Goal: Book appointment/travel/reservation

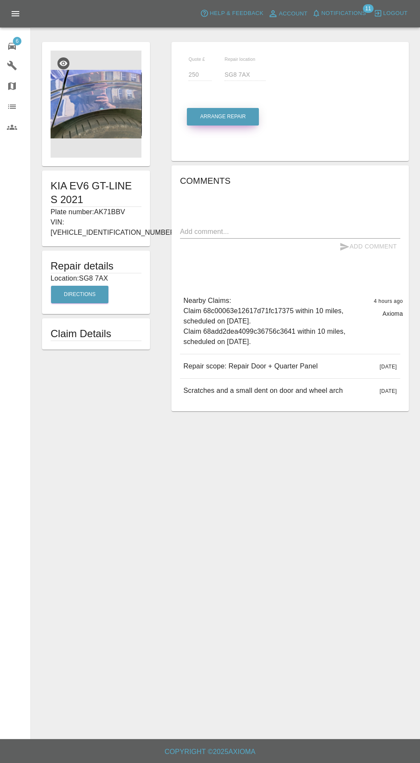
click at [221, 117] on button "Arrange Repair" at bounding box center [223, 117] width 72 height 18
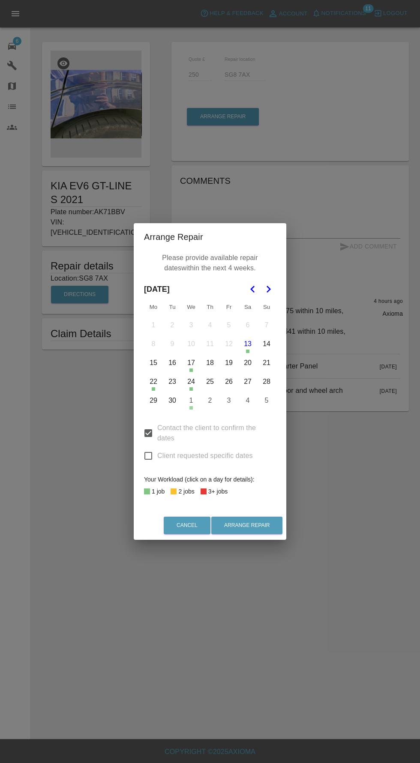
click at [154, 401] on button "29" at bounding box center [153, 401] width 18 height 18
click at [172, 402] on button "30" at bounding box center [172, 401] width 18 height 18
click at [210, 401] on button "2" at bounding box center [210, 401] width 18 height 18
click at [255, 528] on button "Arrange Repair" at bounding box center [246, 526] width 71 height 18
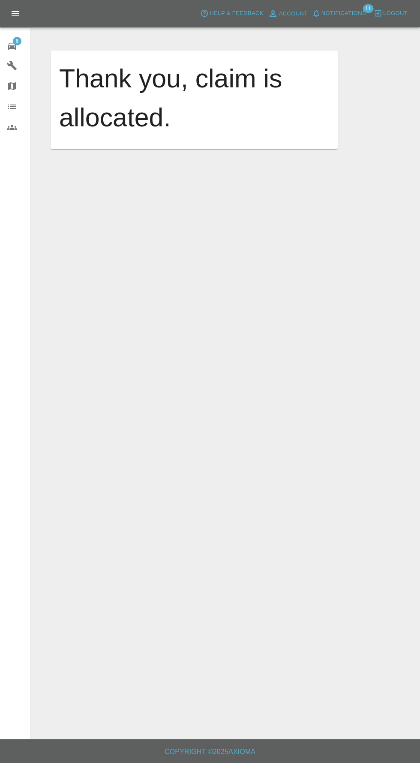
click at [7, 49] on icon at bounding box center [12, 46] width 10 height 10
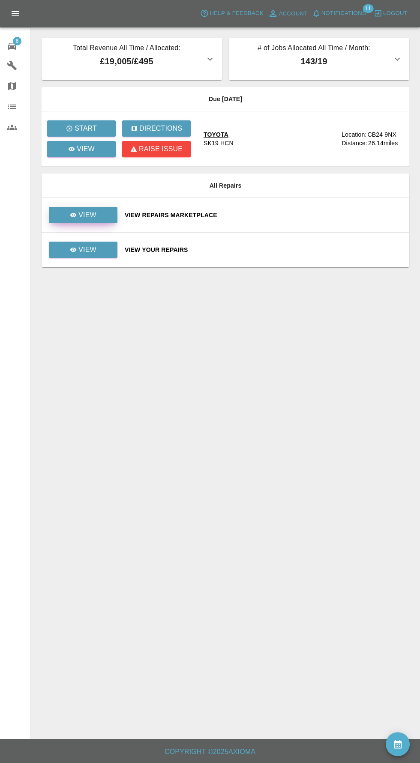
click at [63, 218] on link "View" at bounding box center [83, 215] width 69 height 16
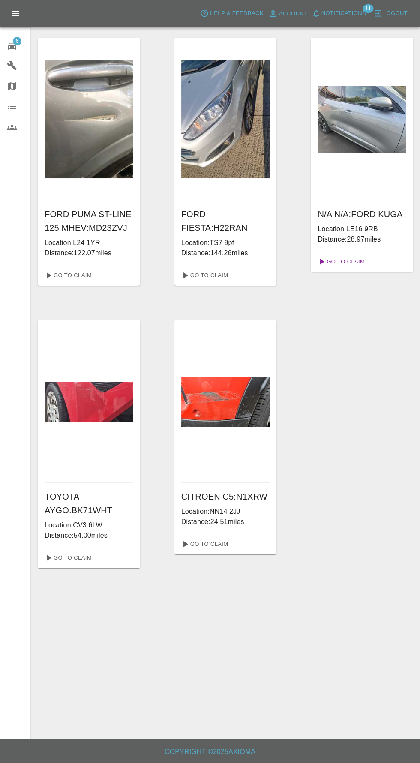
click at [353, 263] on link "Go To Claim" at bounding box center [340, 262] width 53 height 14
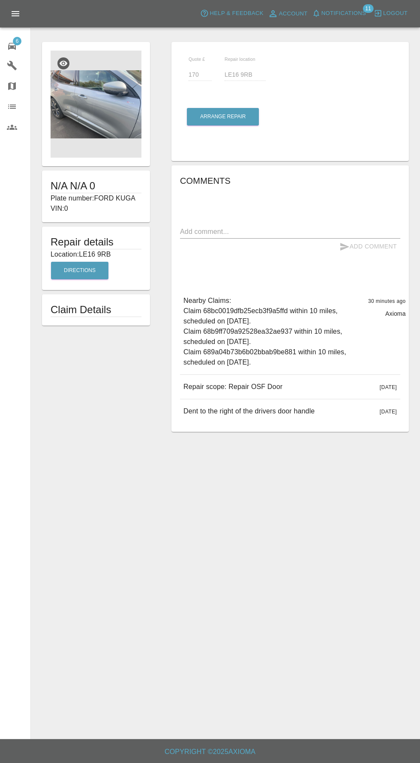
click at [78, 84] on img at bounding box center [96, 104] width 91 height 107
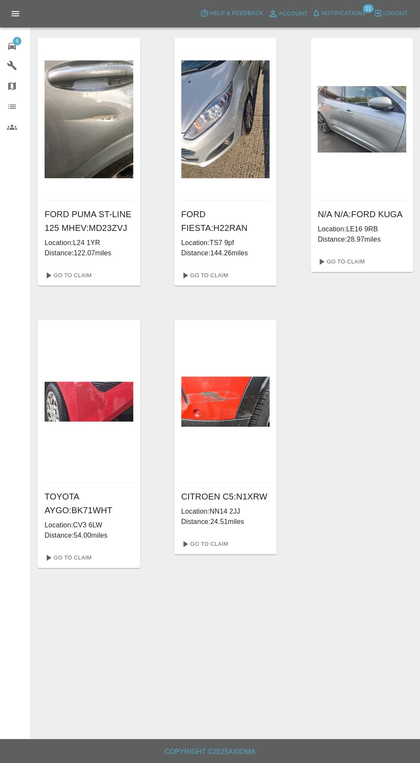
click at [378, 139] on img at bounding box center [362, 119] width 89 height 66
click at [360, 259] on link "Go To Claim" at bounding box center [340, 262] width 53 height 14
click at [216, 547] on link "Go To Claim" at bounding box center [204, 544] width 53 height 14
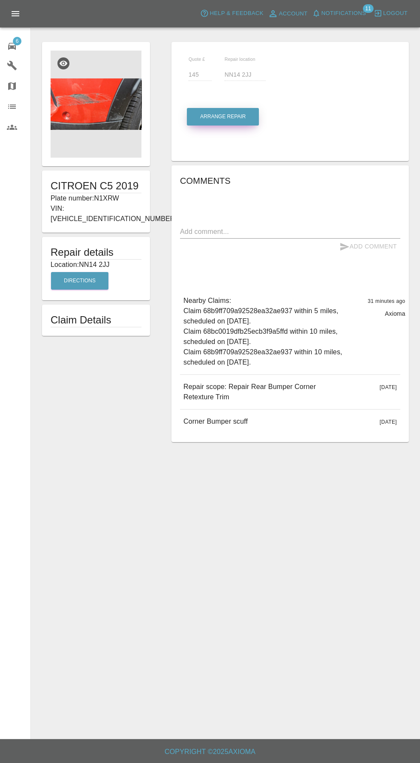
click at [206, 123] on button "Arrange Repair" at bounding box center [223, 117] width 72 height 18
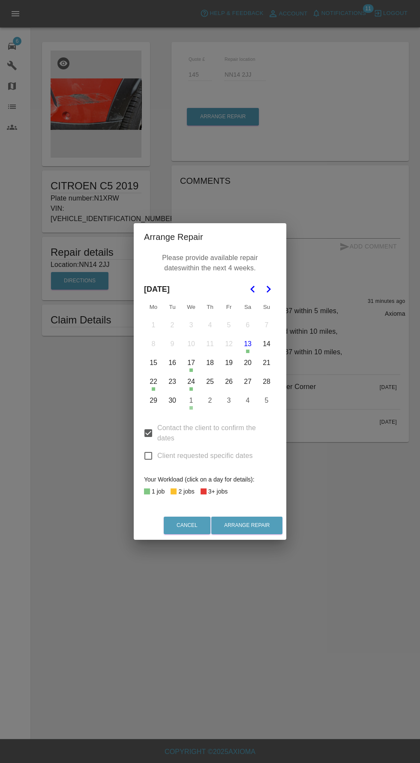
click at [296, 646] on div "Arrange Repair Please provide available repair dates within the next 4 weeks. […" at bounding box center [210, 381] width 420 height 763
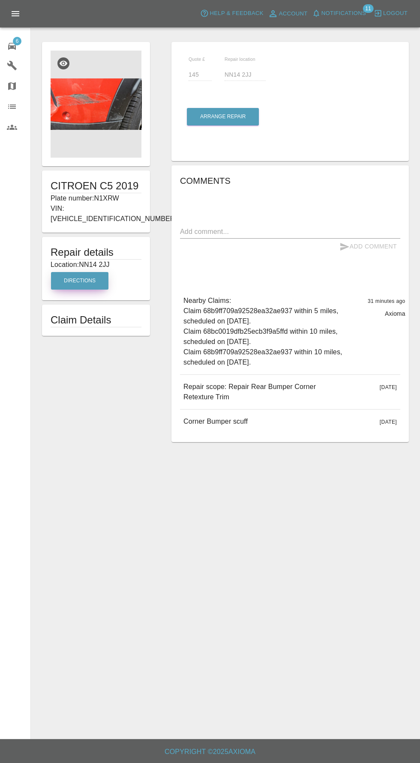
click at [72, 272] on button "Directions" at bounding box center [79, 281] width 57 height 18
